Goal: Navigation & Orientation: Find specific page/section

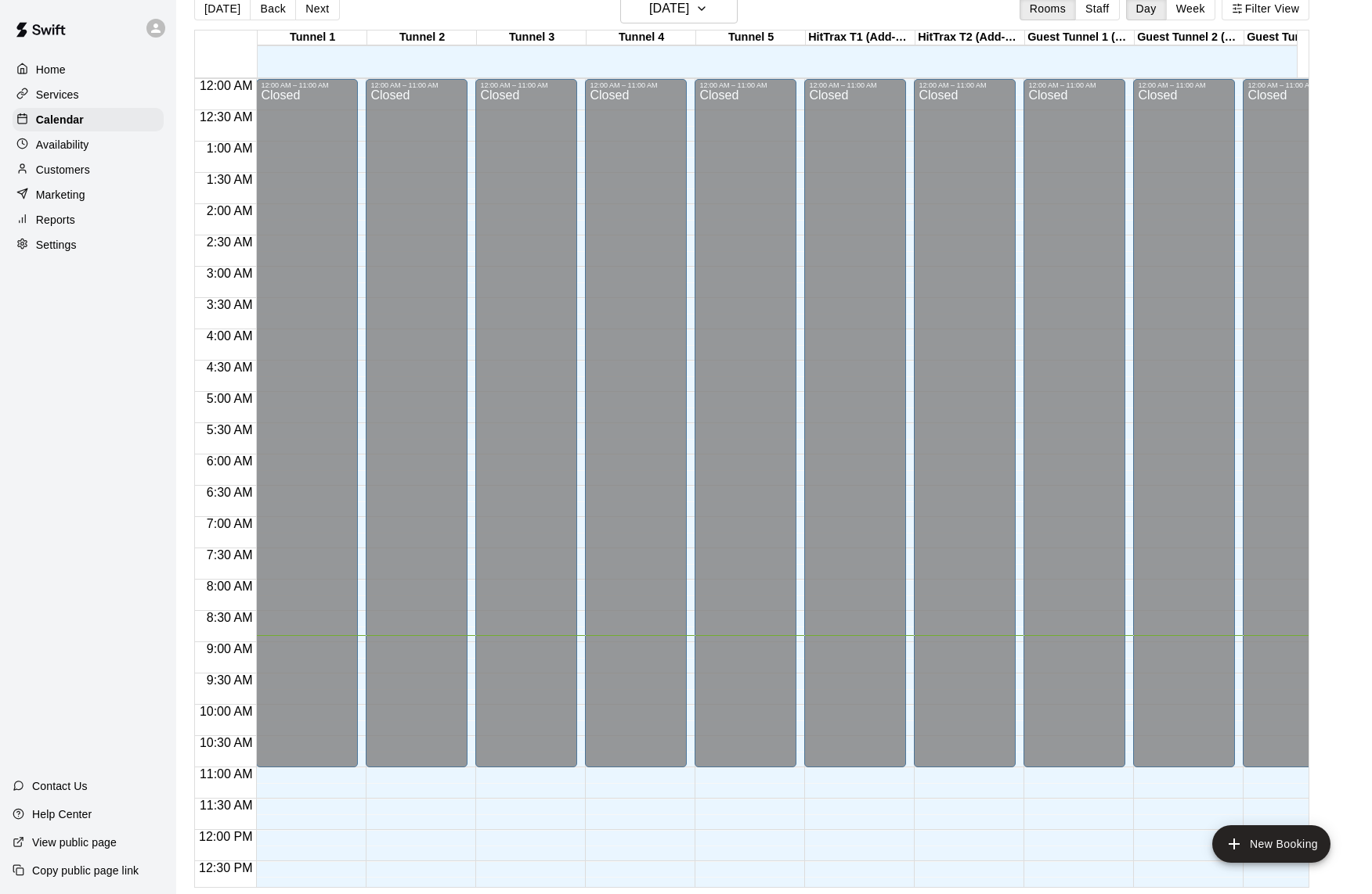
scroll to position [396, 0]
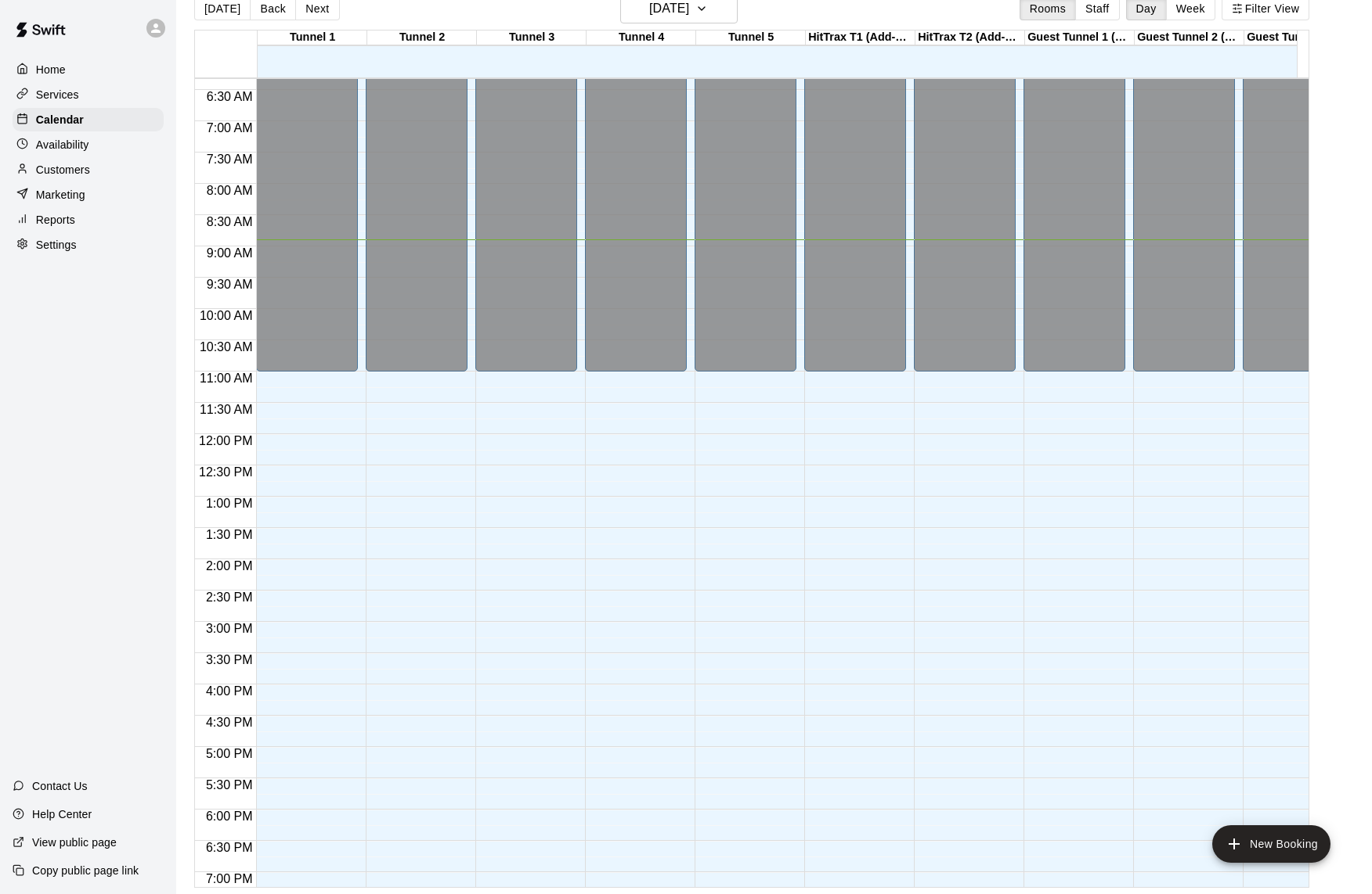
click at [67, 174] on p "Customers" at bounding box center [63, 169] width 54 height 16
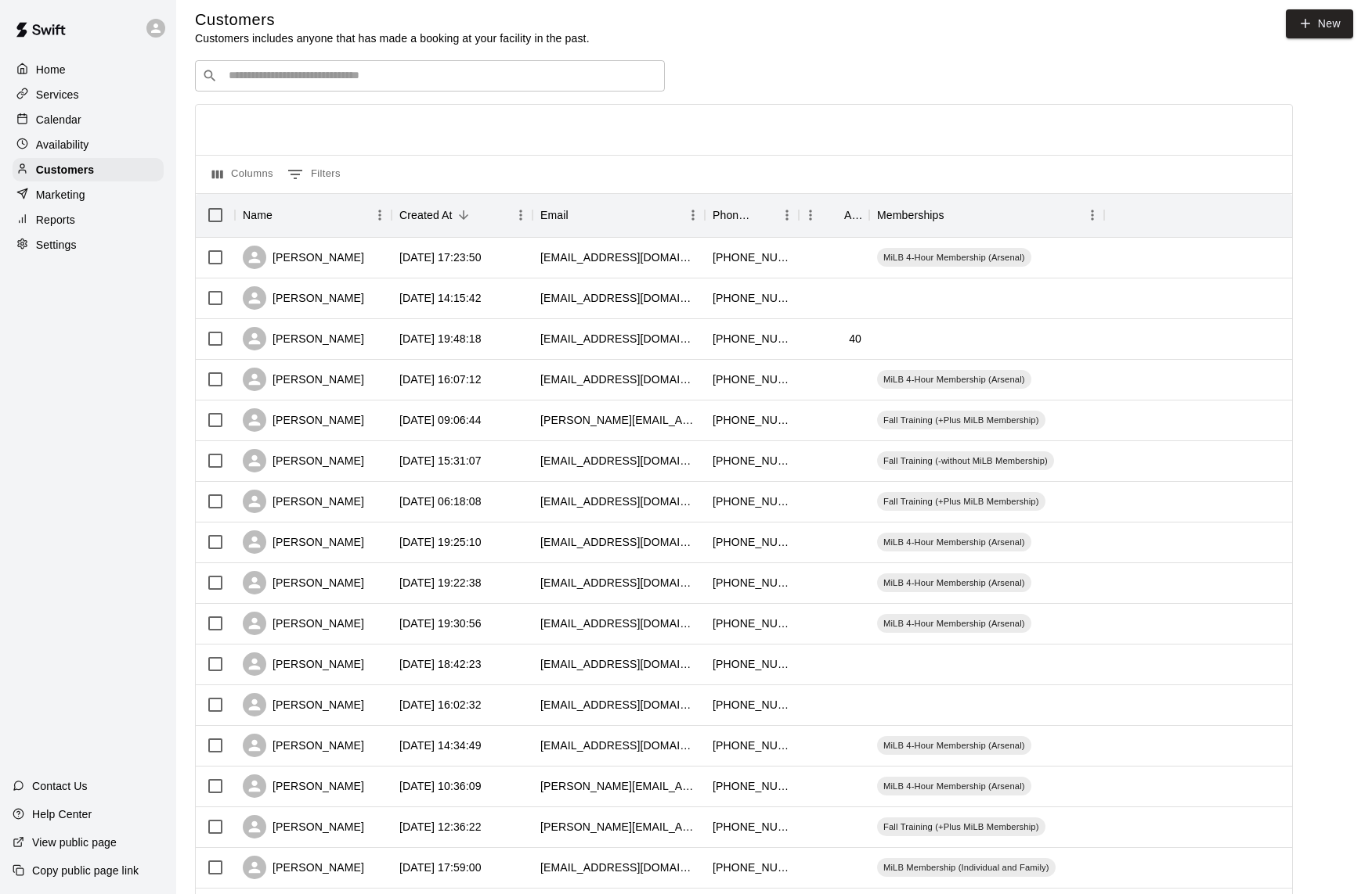
scroll to position [19, 0]
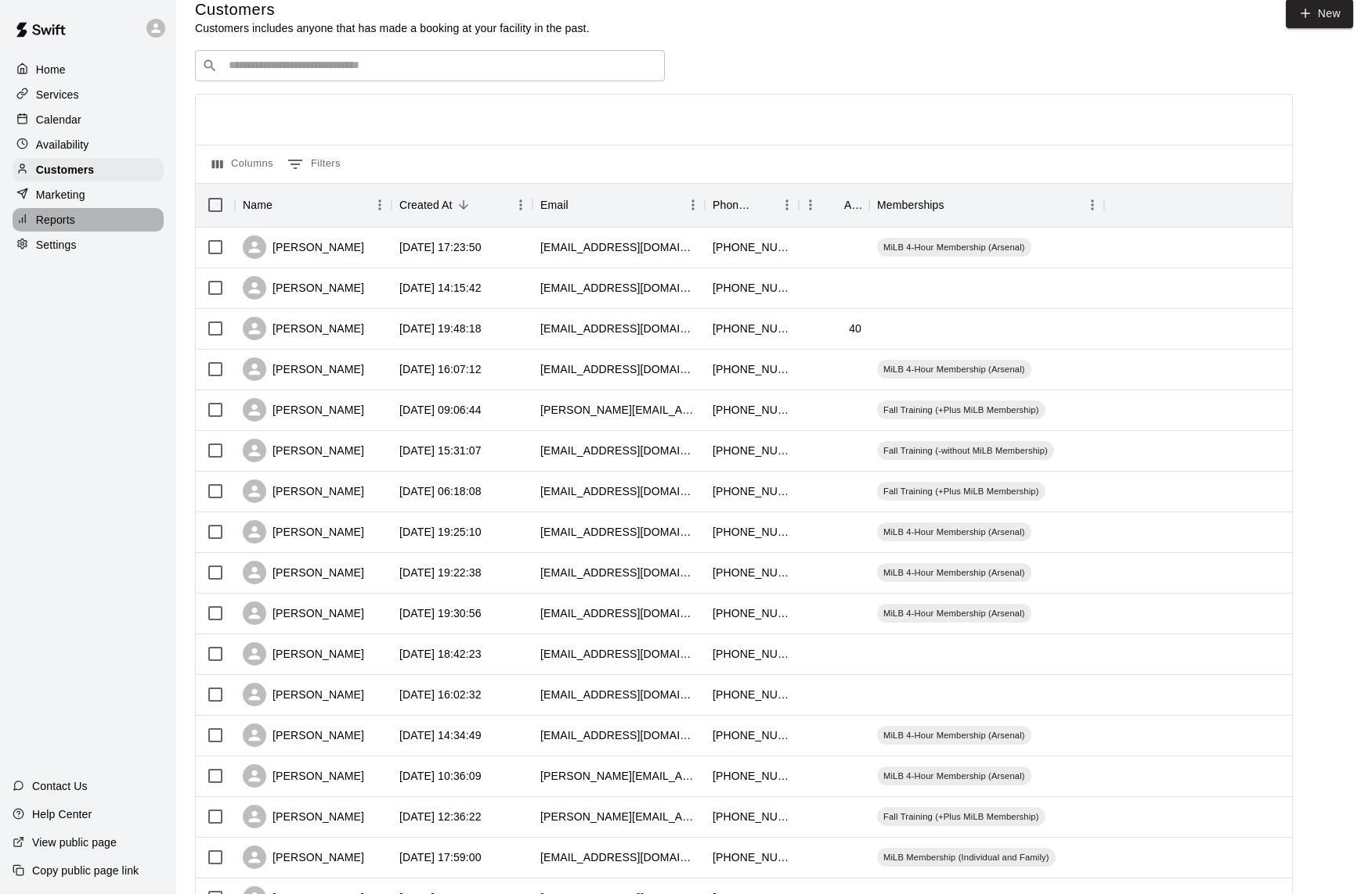
click at [72, 216] on p "Reports" at bounding box center [56, 220] width 39 height 16
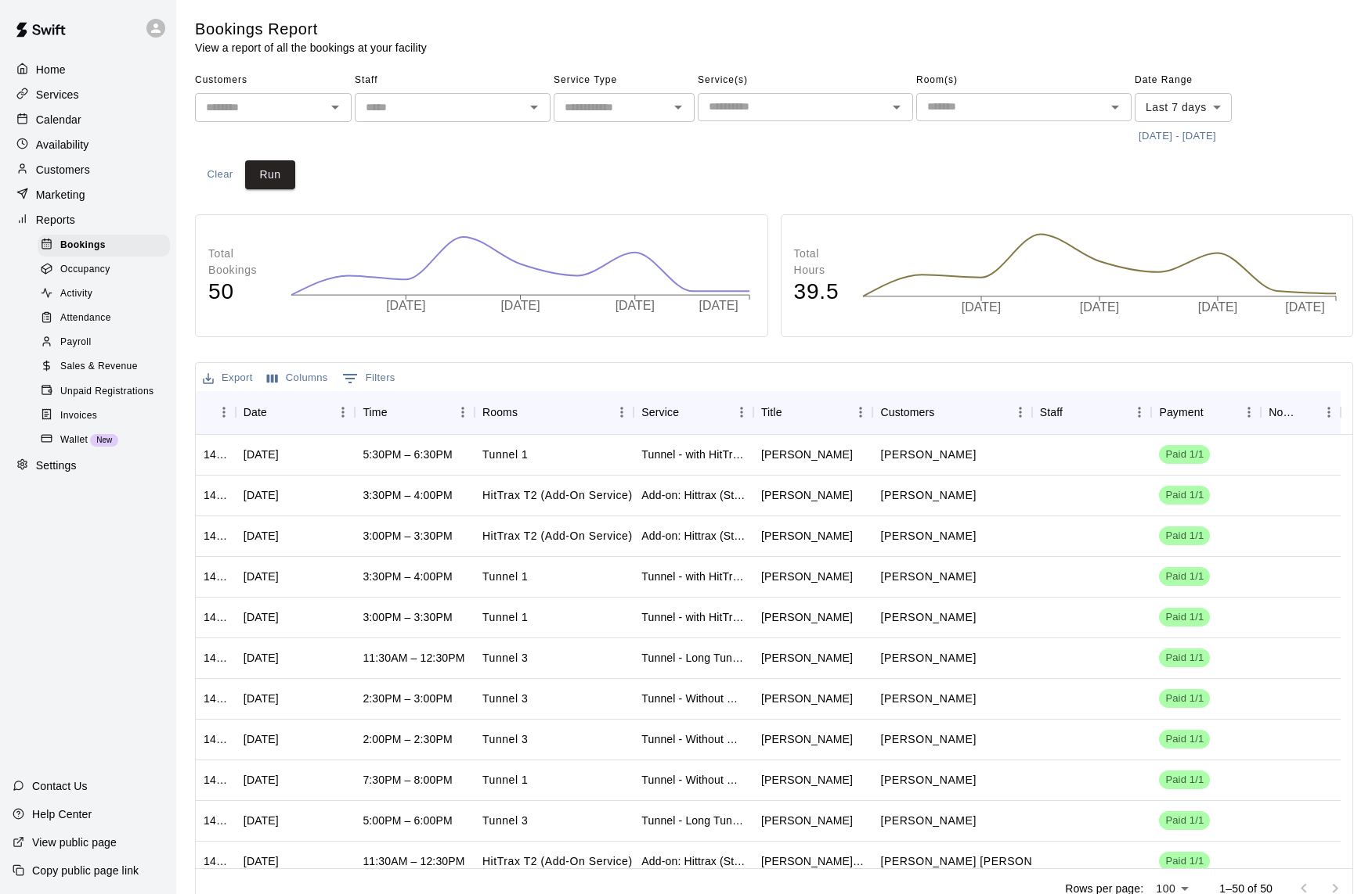
click at [100, 361] on span "Sales & Revenue" at bounding box center [99, 367] width 77 height 16
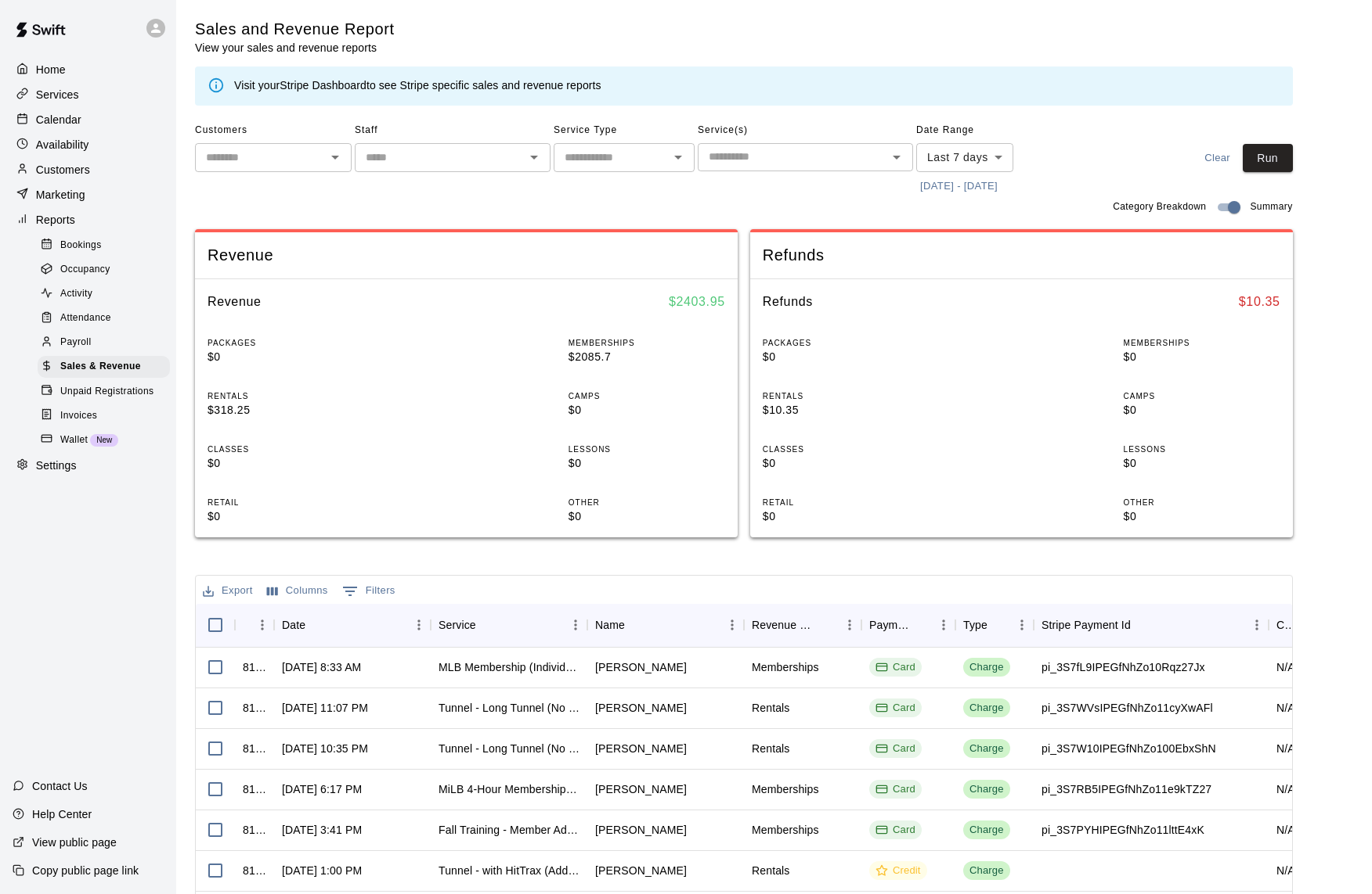
click at [636, 161] on input "text" at bounding box center [611, 157] width 105 height 19
click at [617, 311] on li "Memberships" at bounding box center [623, 318] width 141 height 26
type input "**********"
click at [1273, 157] on button "Run" at bounding box center [1267, 158] width 50 height 29
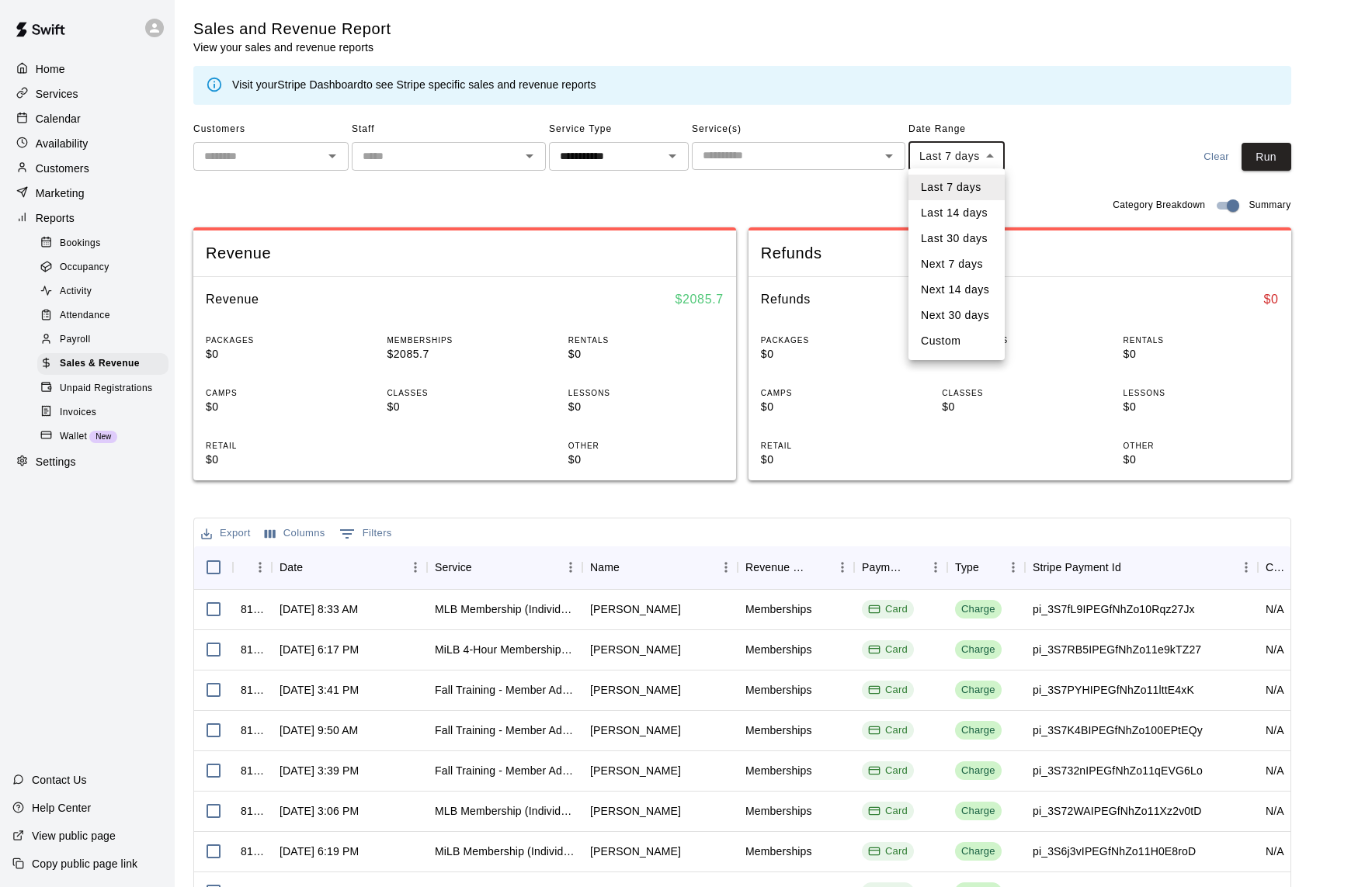
click at [994, 157] on body "**********" at bounding box center [686, 534] width 1372 height 1067
click at [969, 232] on li "Last 30 days" at bounding box center [956, 238] width 96 height 26
type input "*****"
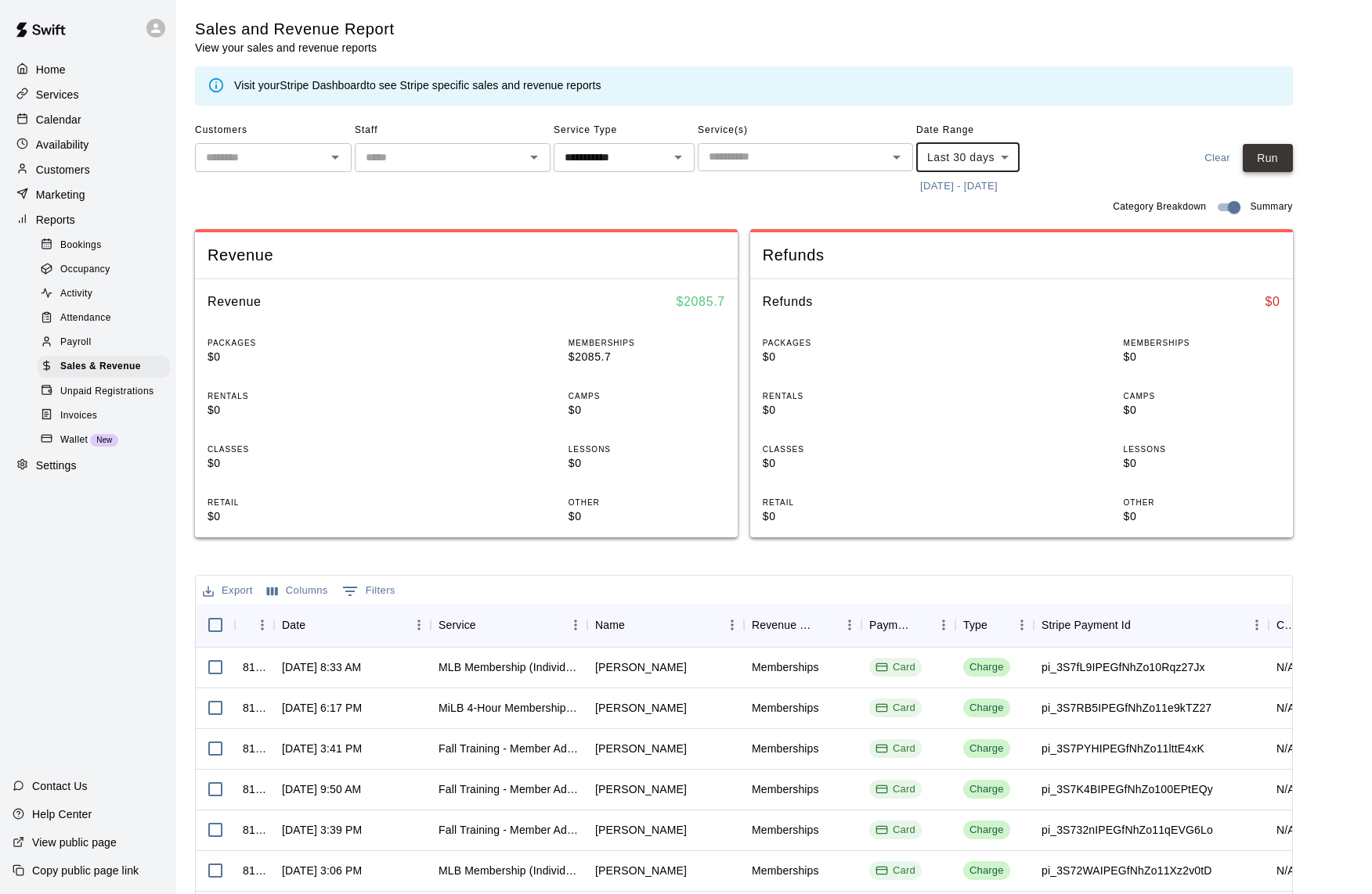
click at [1264, 168] on button "Run" at bounding box center [1267, 158] width 50 height 29
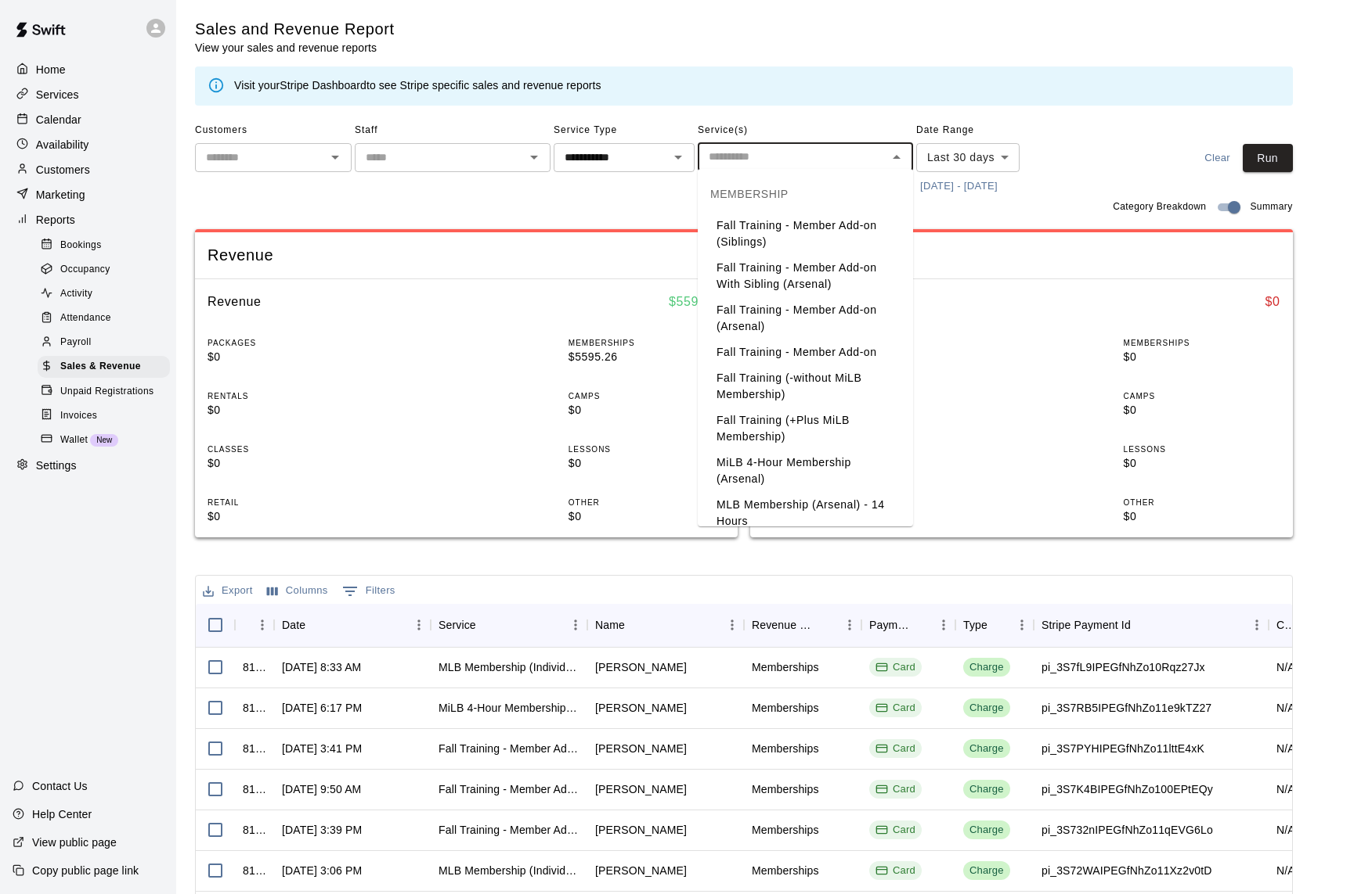
click at [852, 162] on input "text" at bounding box center [793, 157] width 180 height 19
click at [591, 187] on div "**********" at bounding box center [623, 158] width 141 height 81
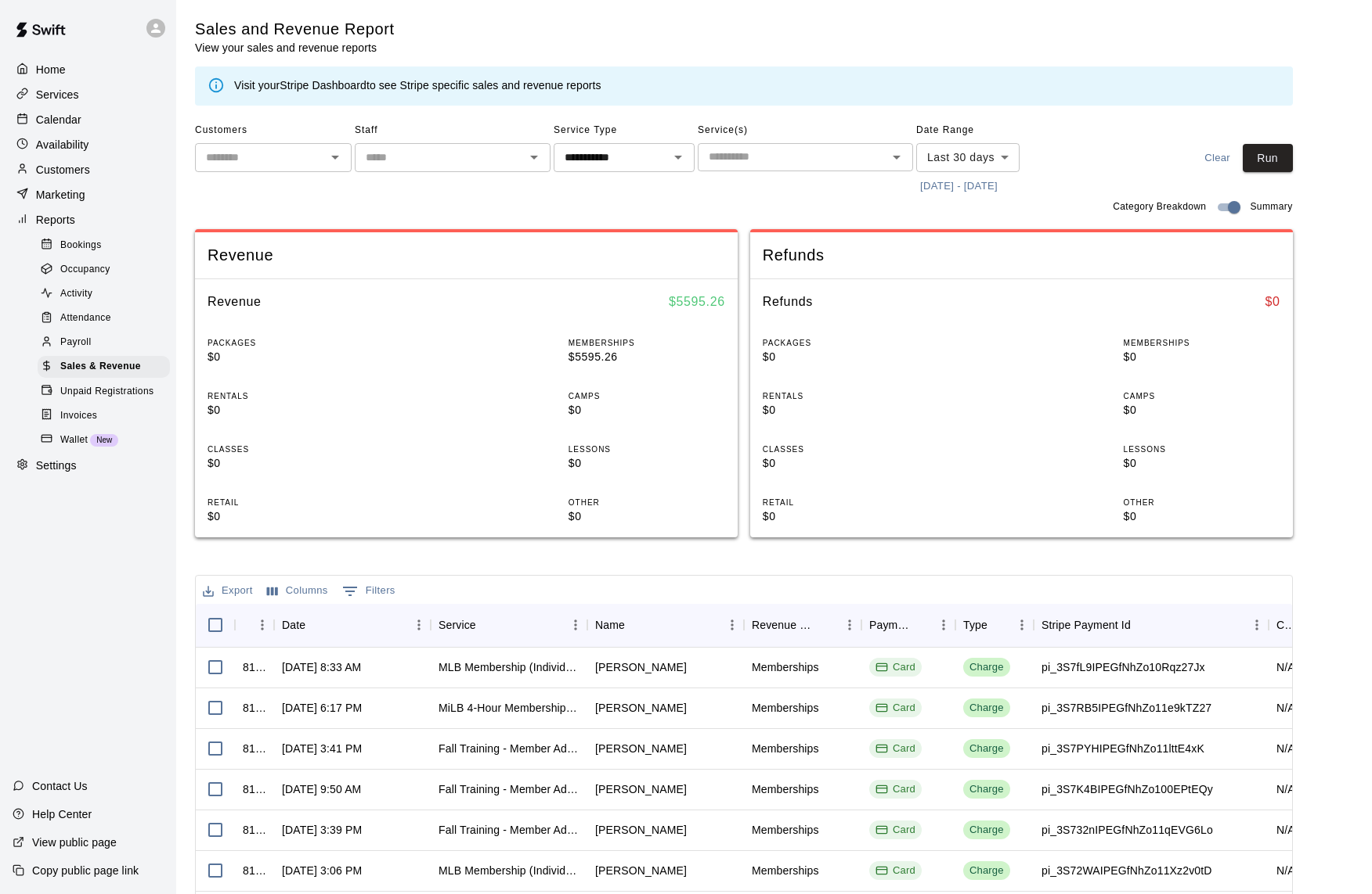
click at [61, 96] on p "Services" at bounding box center [57, 94] width 43 height 16
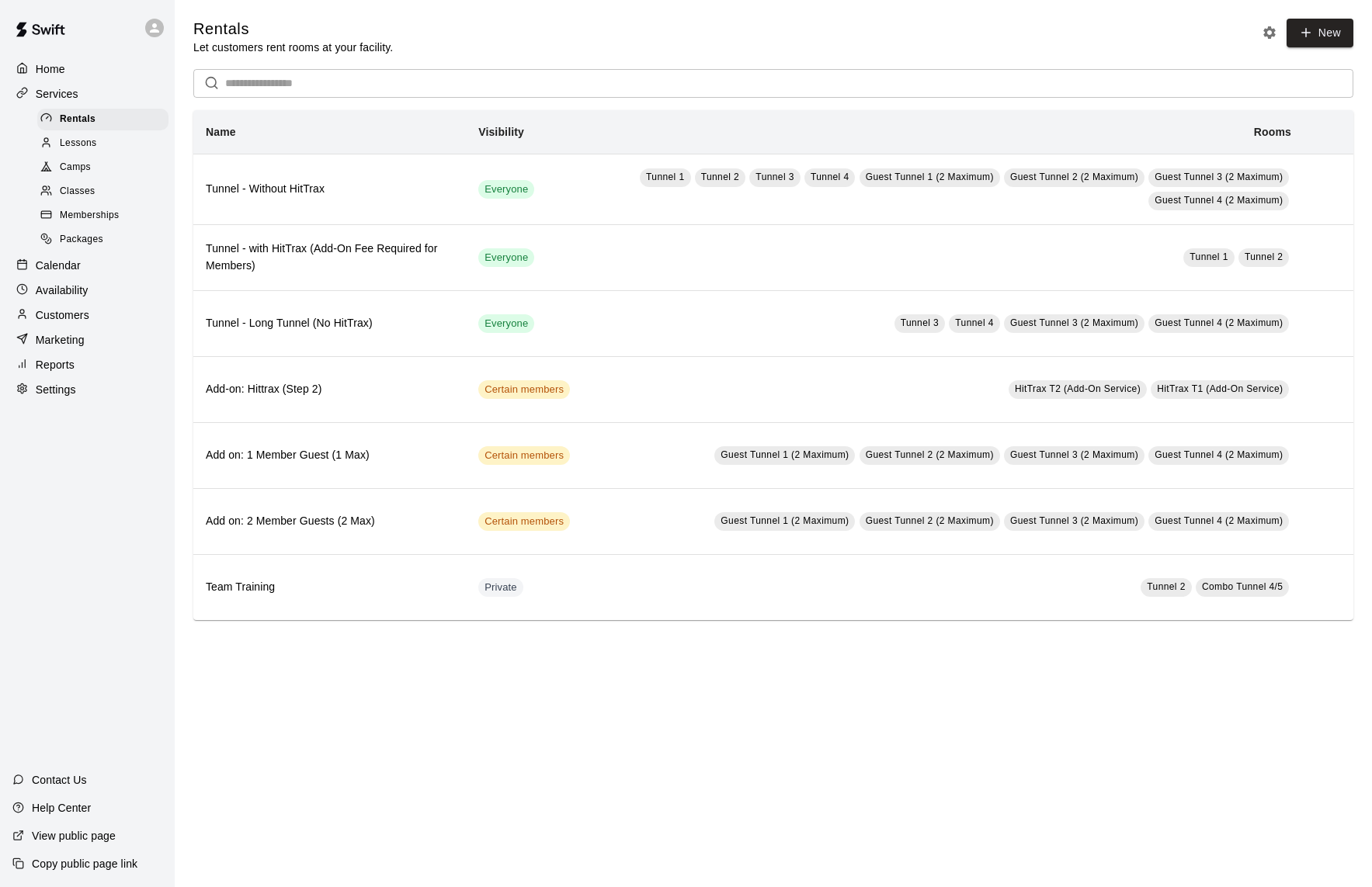
click at [92, 210] on span "Memberships" at bounding box center [89, 215] width 59 height 16
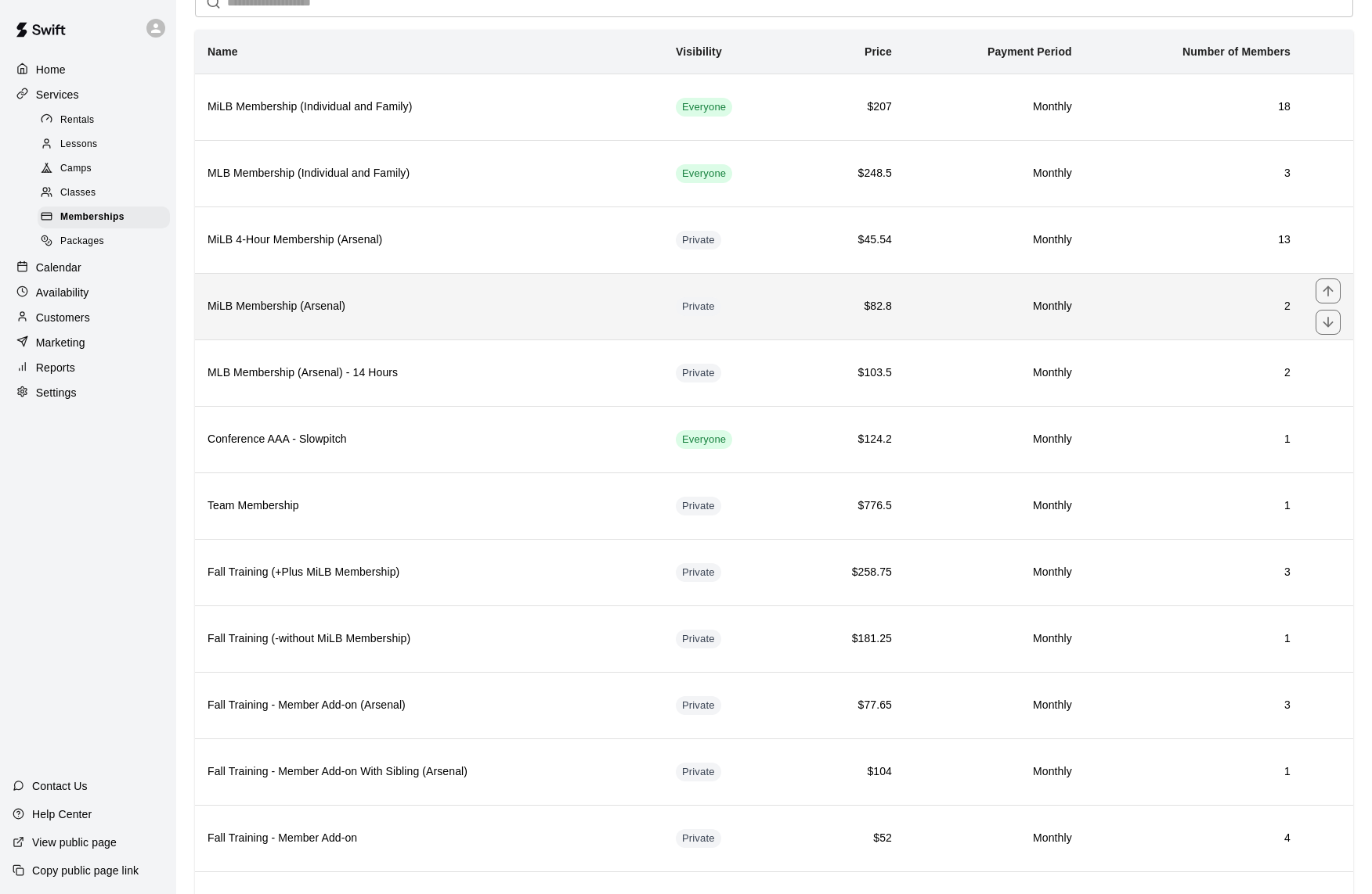
scroll to position [146, 0]
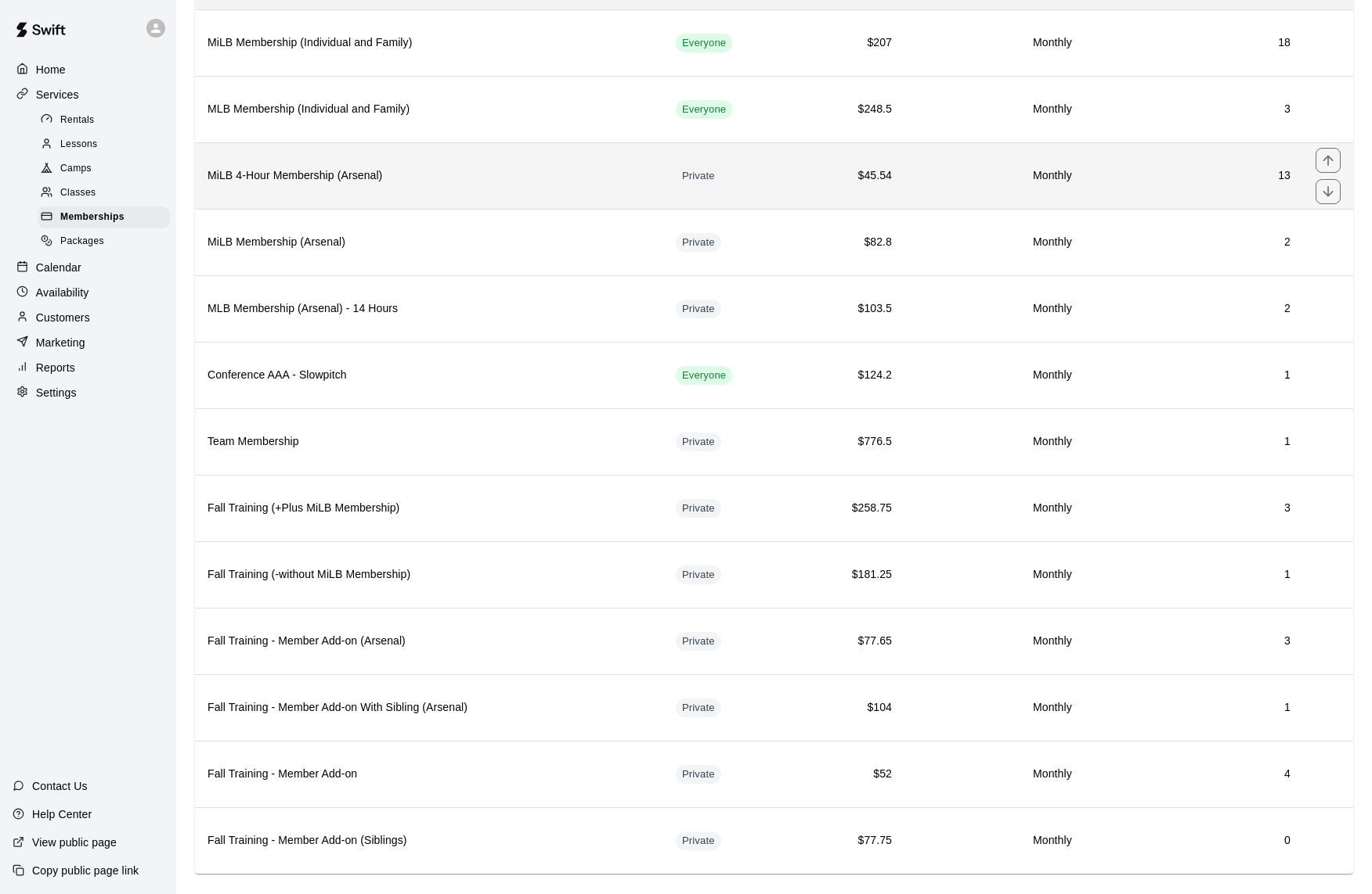
click at [511, 173] on h6 "MiLB 4-Hour Membership (Arsenal)" at bounding box center [429, 176] width 443 height 17
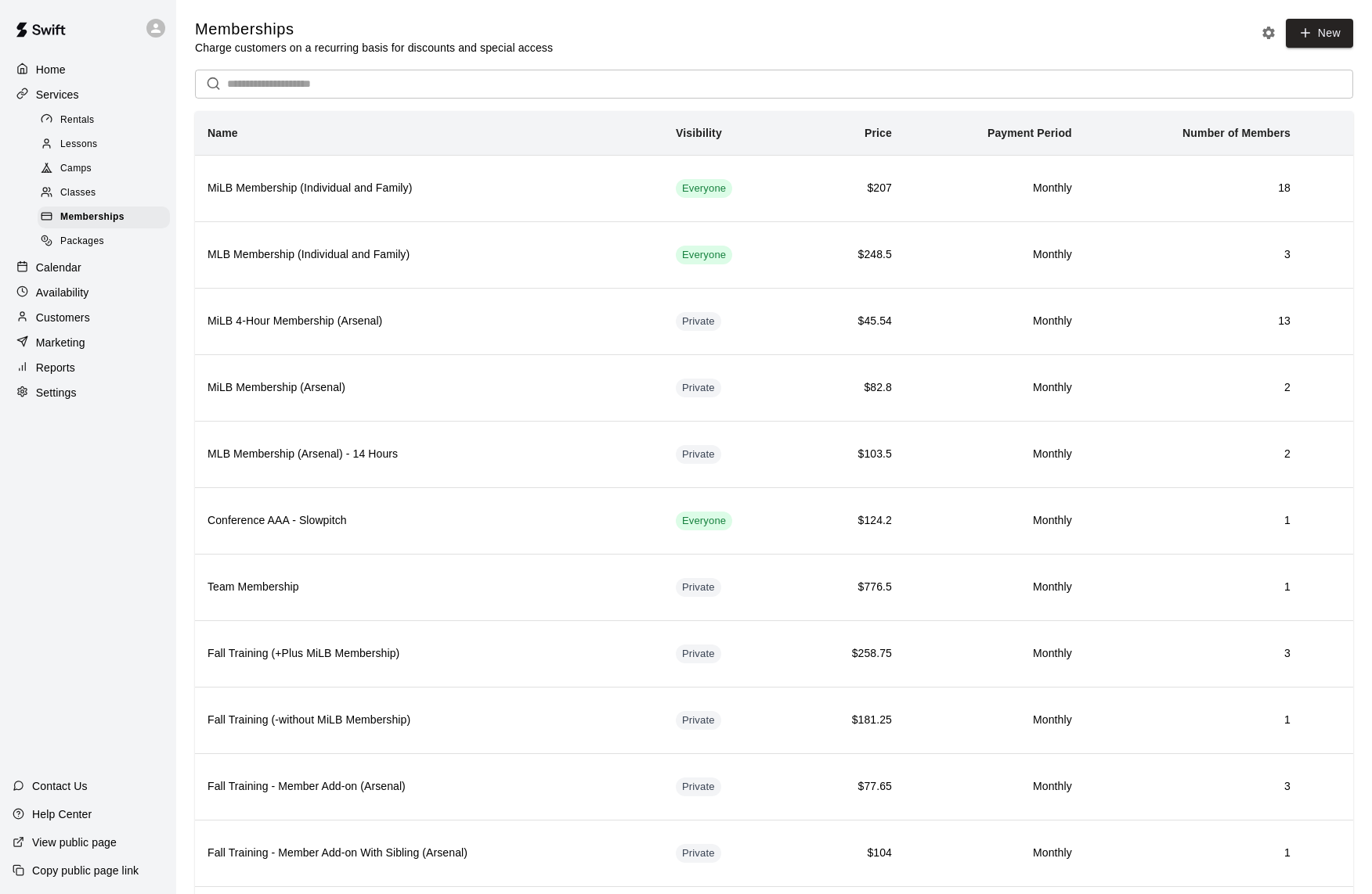
click at [54, 70] on p "Home" at bounding box center [51, 69] width 29 height 16
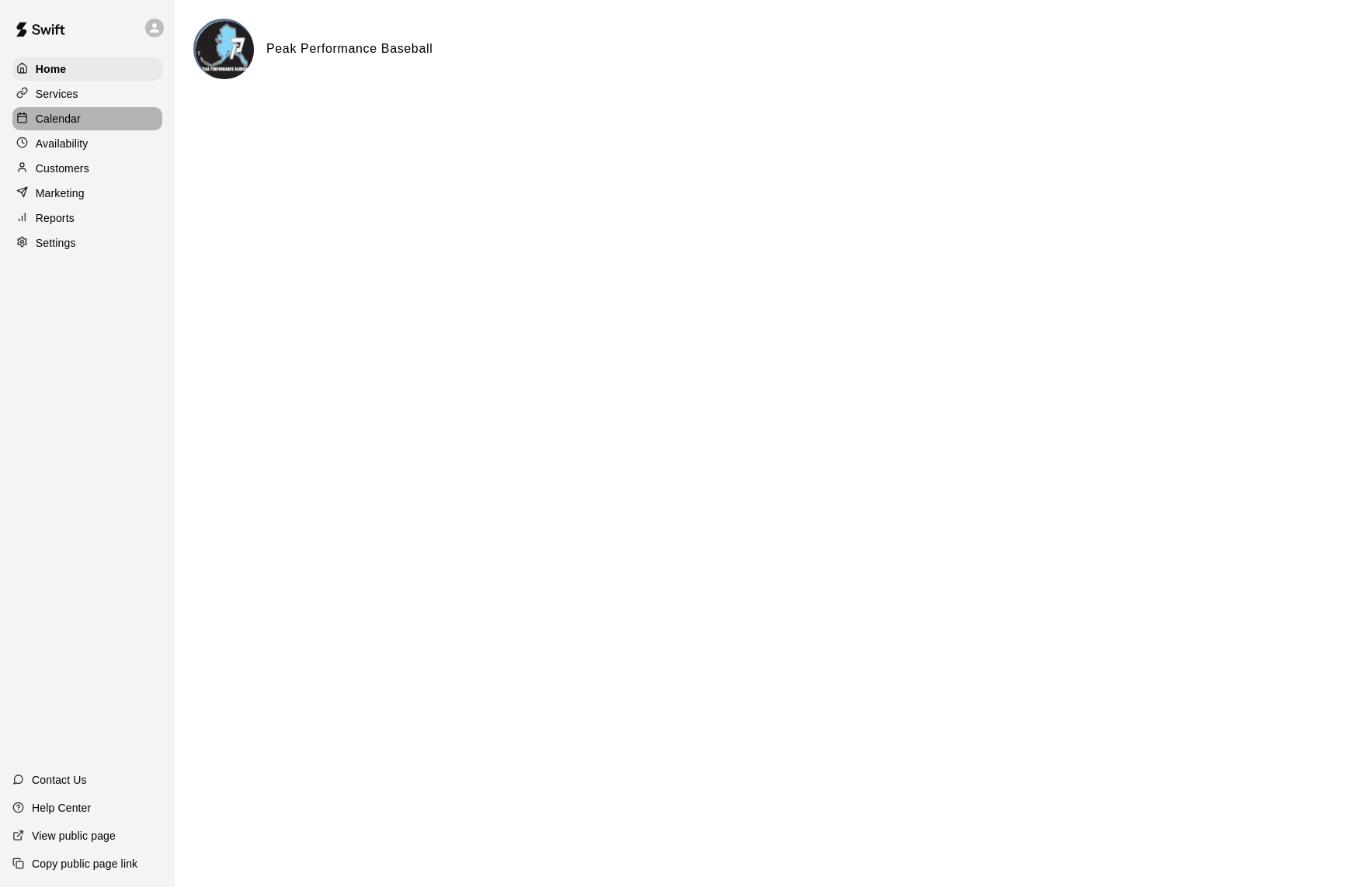
click at [56, 116] on p "Calendar" at bounding box center [58, 119] width 45 height 16
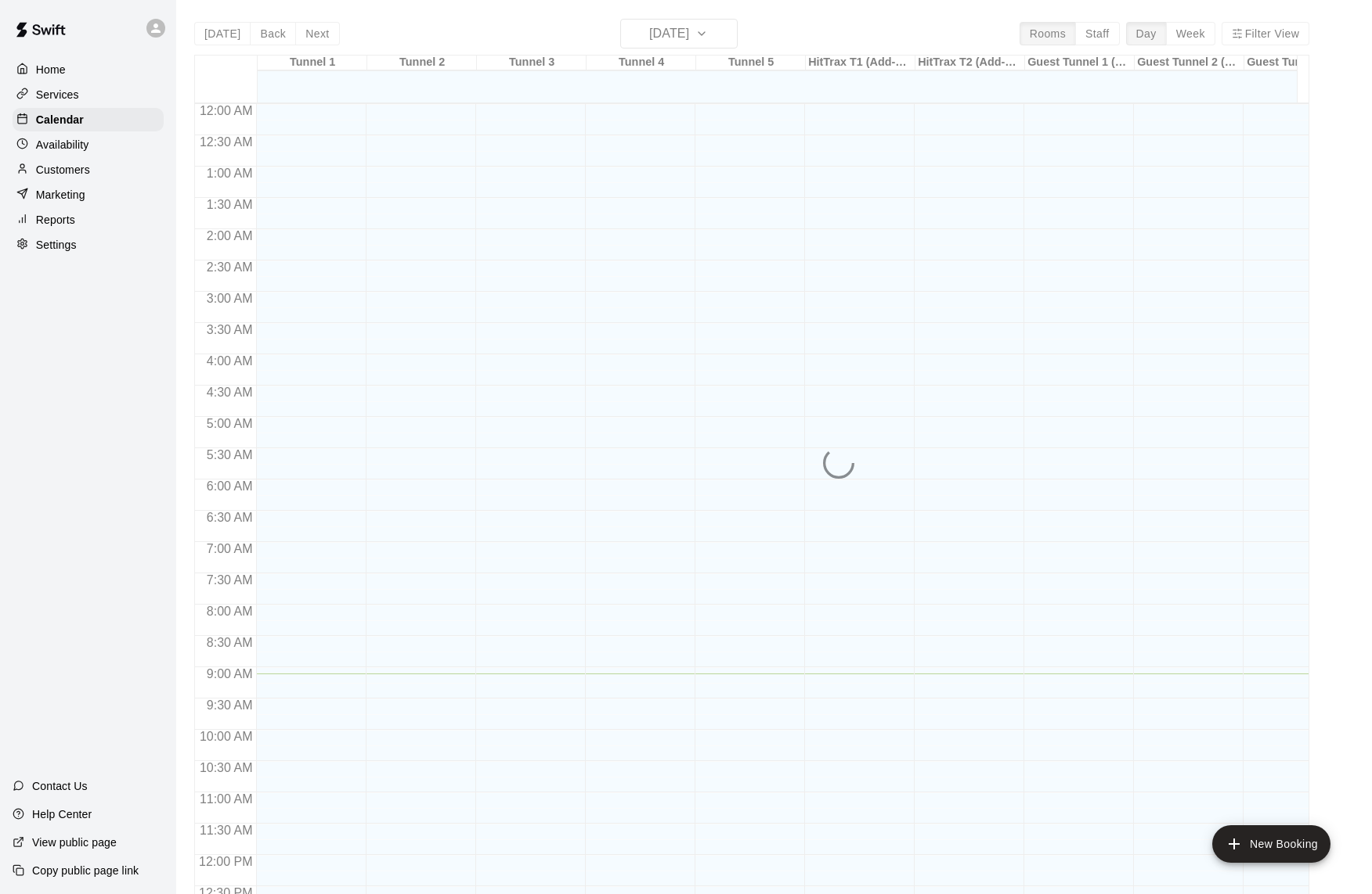
scroll to position [570, 0]
